Goal: Find contact information: Find contact information

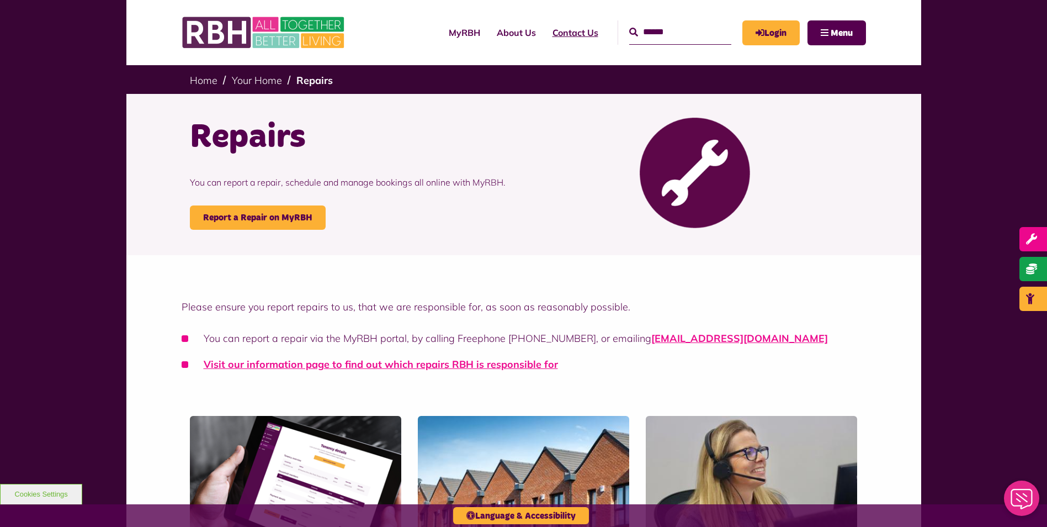
click at [544, 30] on link "Contact Us" at bounding box center [575, 33] width 62 height 30
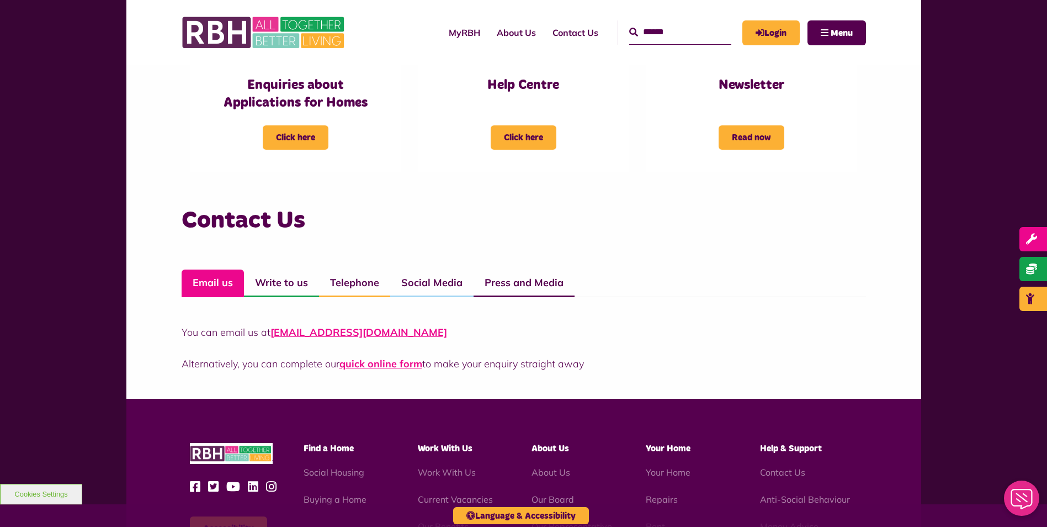
scroll to position [644, 0]
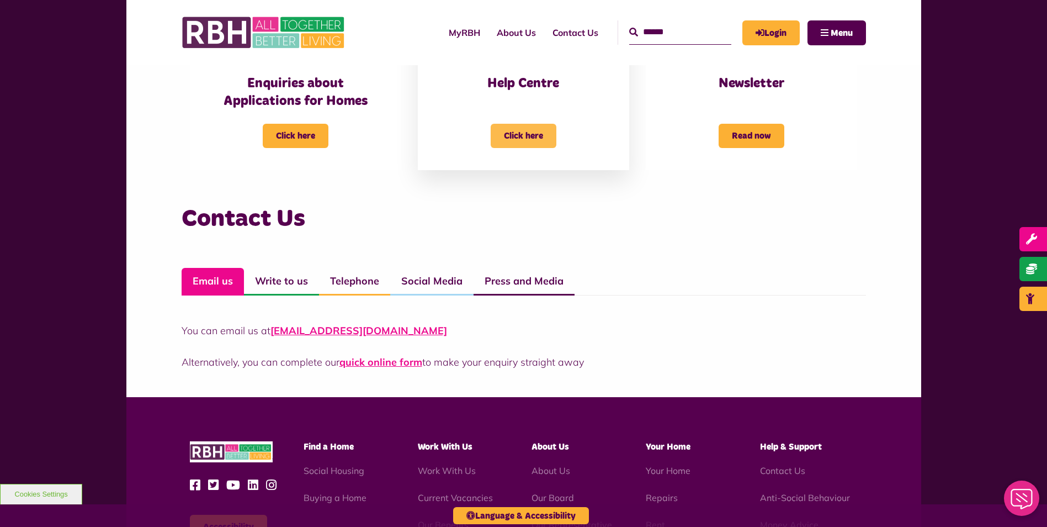
click at [526, 135] on span "Click here" at bounding box center [524, 136] width 66 height 24
click at [523, 130] on span "Click here" at bounding box center [524, 136] width 66 height 24
click at [507, 87] on h3 "Help Centre" at bounding box center [523, 83] width 167 height 17
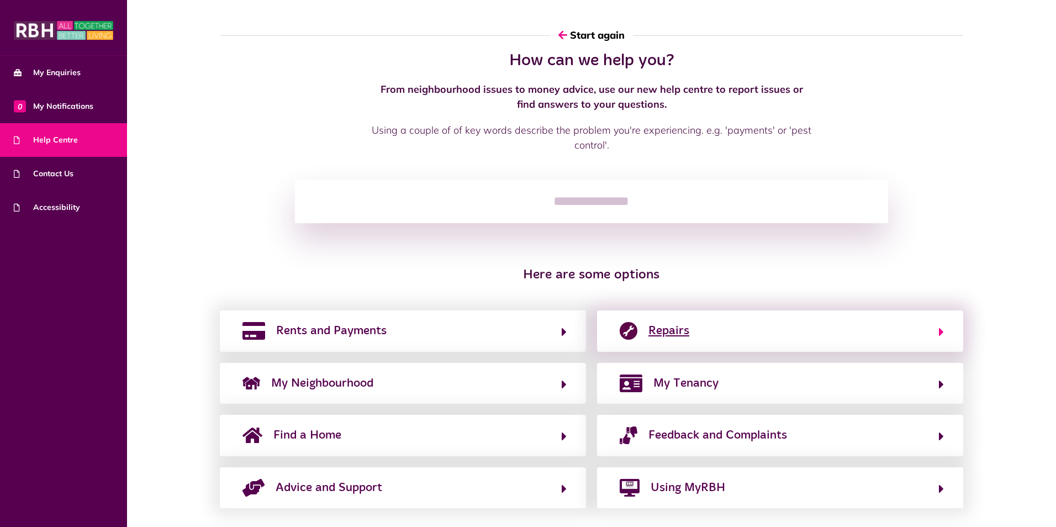
click at [680, 331] on span "Repairs" at bounding box center [668, 331] width 41 height 18
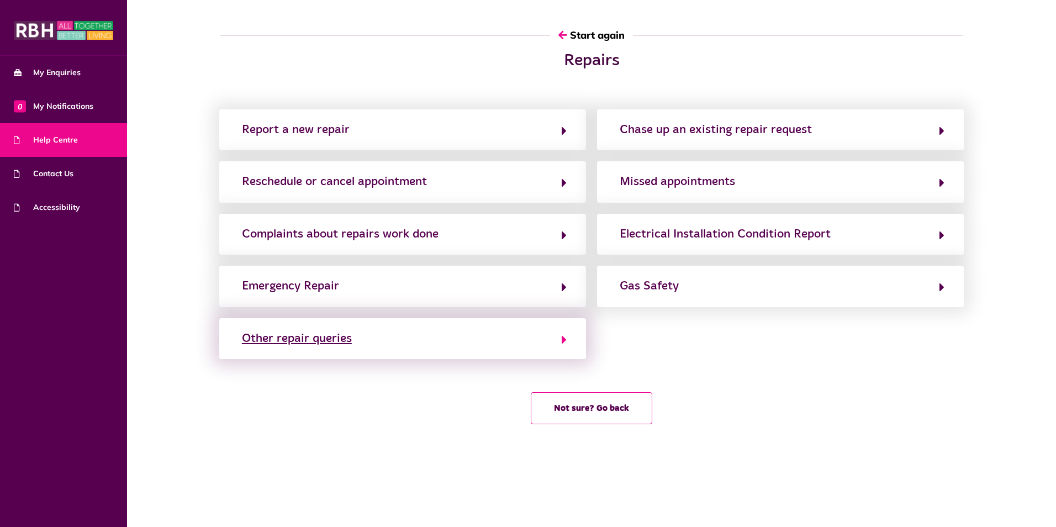
click at [314, 336] on div "Other repair queries" at bounding box center [297, 339] width 110 height 18
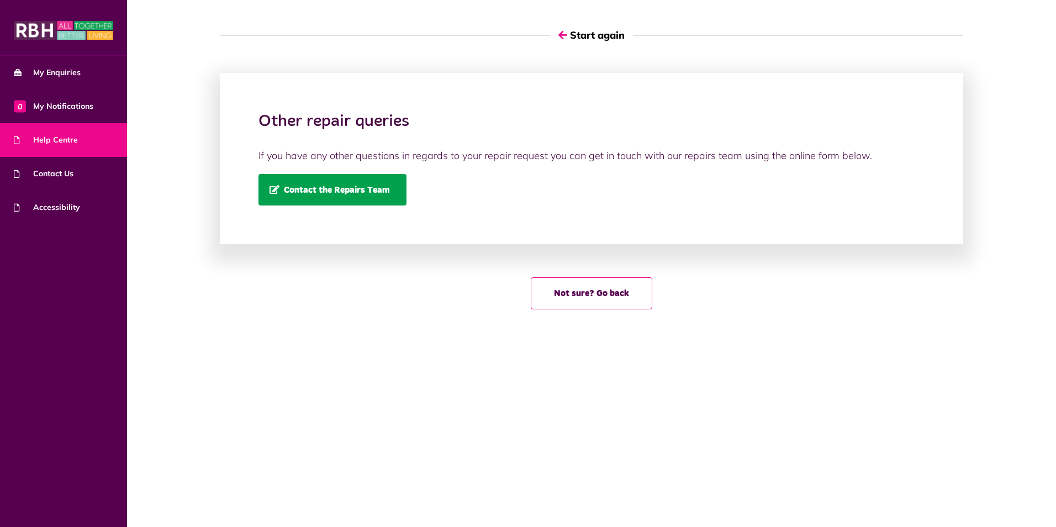
click at [345, 189] on span "Contact the Repairs Team" at bounding box center [329, 189] width 120 height 9
